Goal: Task Accomplishment & Management: Use online tool/utility

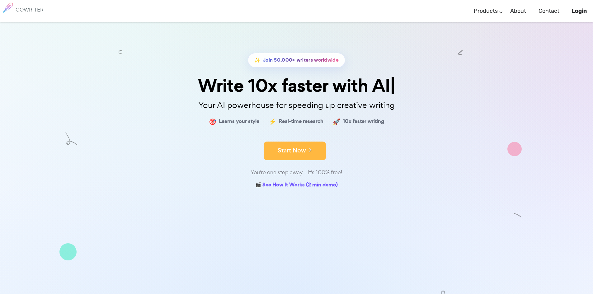
click at [300, 151] on button "Start Now" at bounding box center [295, 151] width 62 height 19
